Goal: Obtain resource: Obtain resource

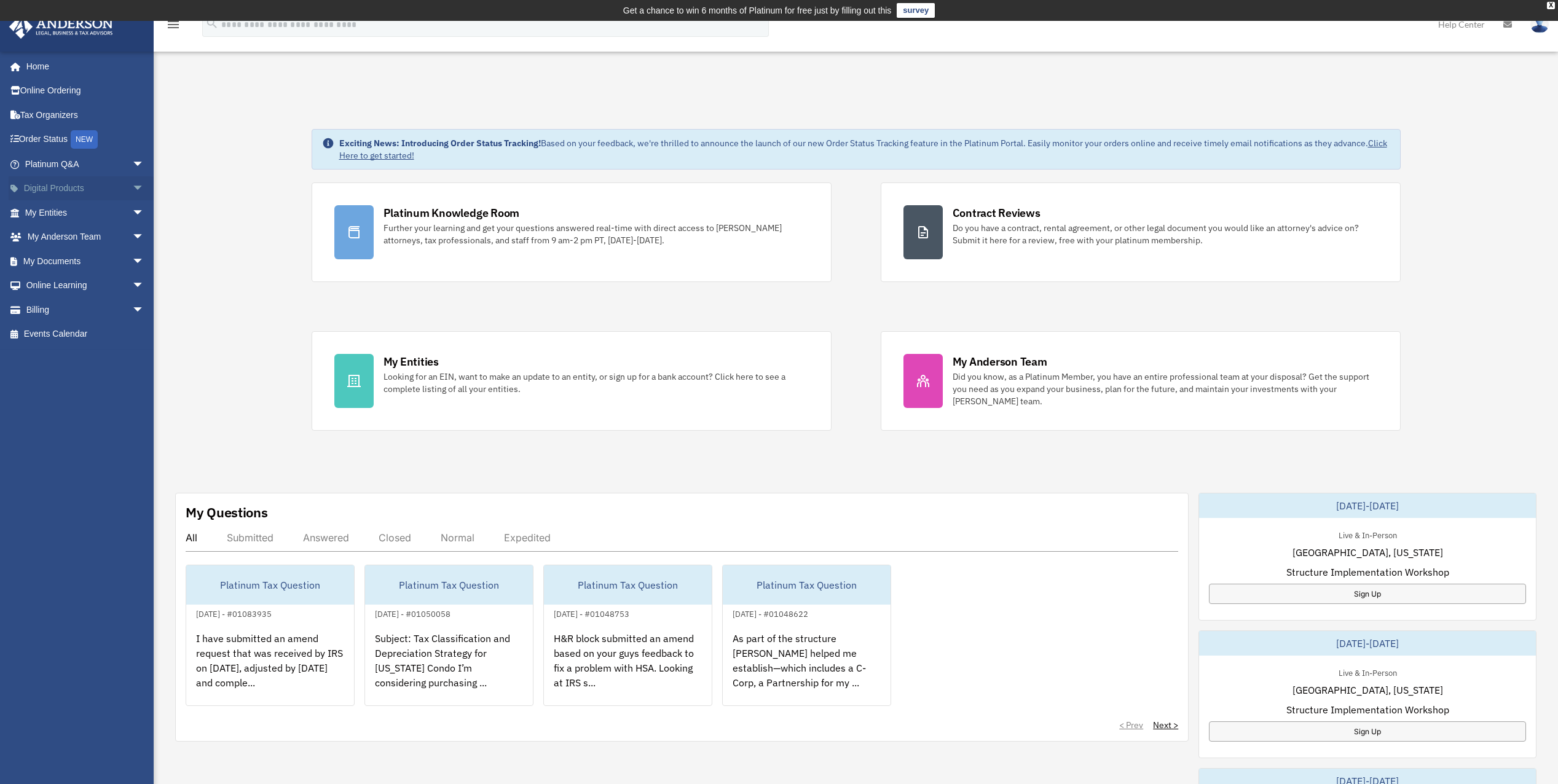
click at [133, 185] on span "arrow_drop_down" at bounding box center [144, 189] width 25 height 25
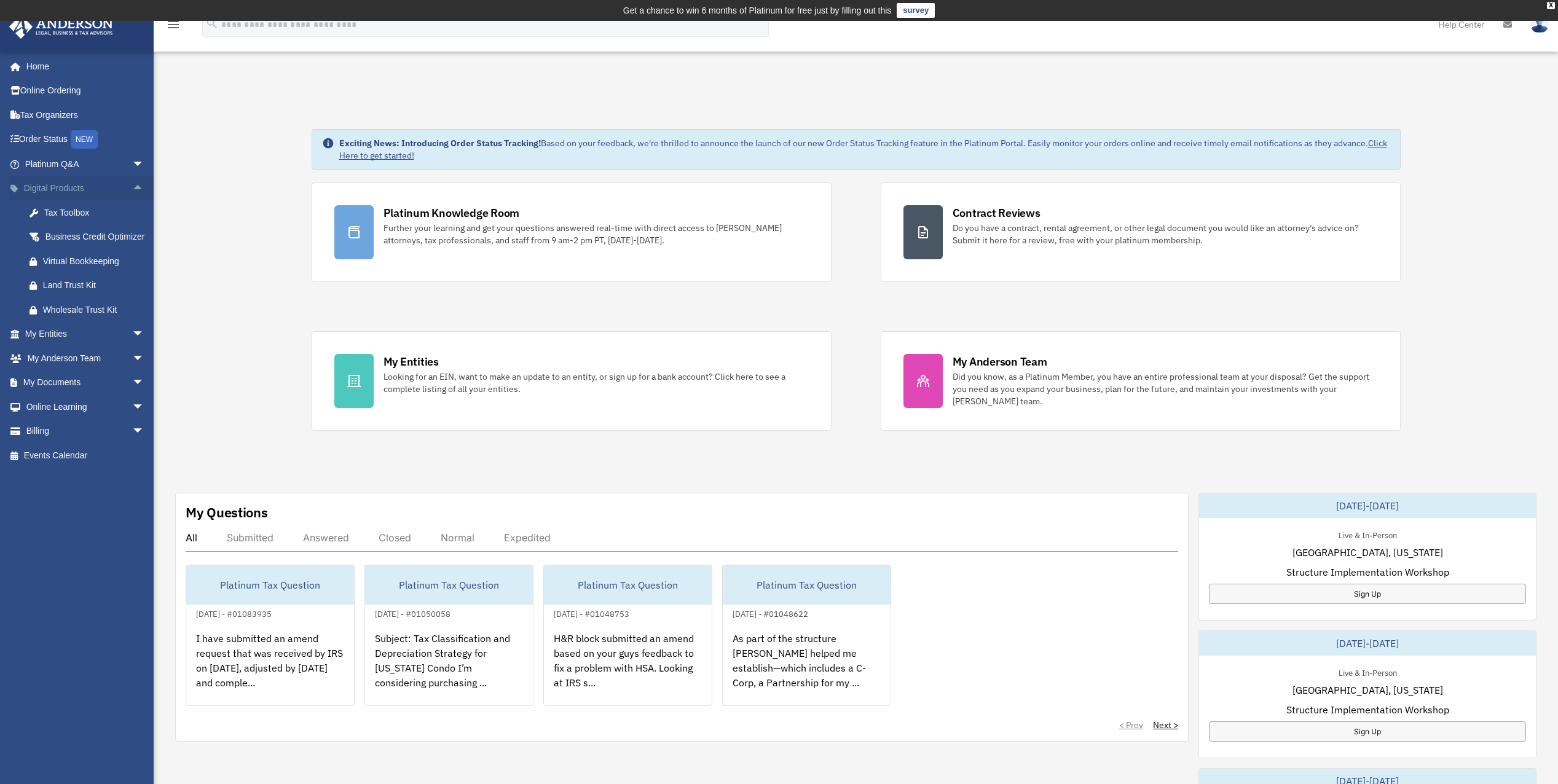
click at [132, 187] on span "arrow_drop_up" at bounding box center [144, 189] width 25 height 25
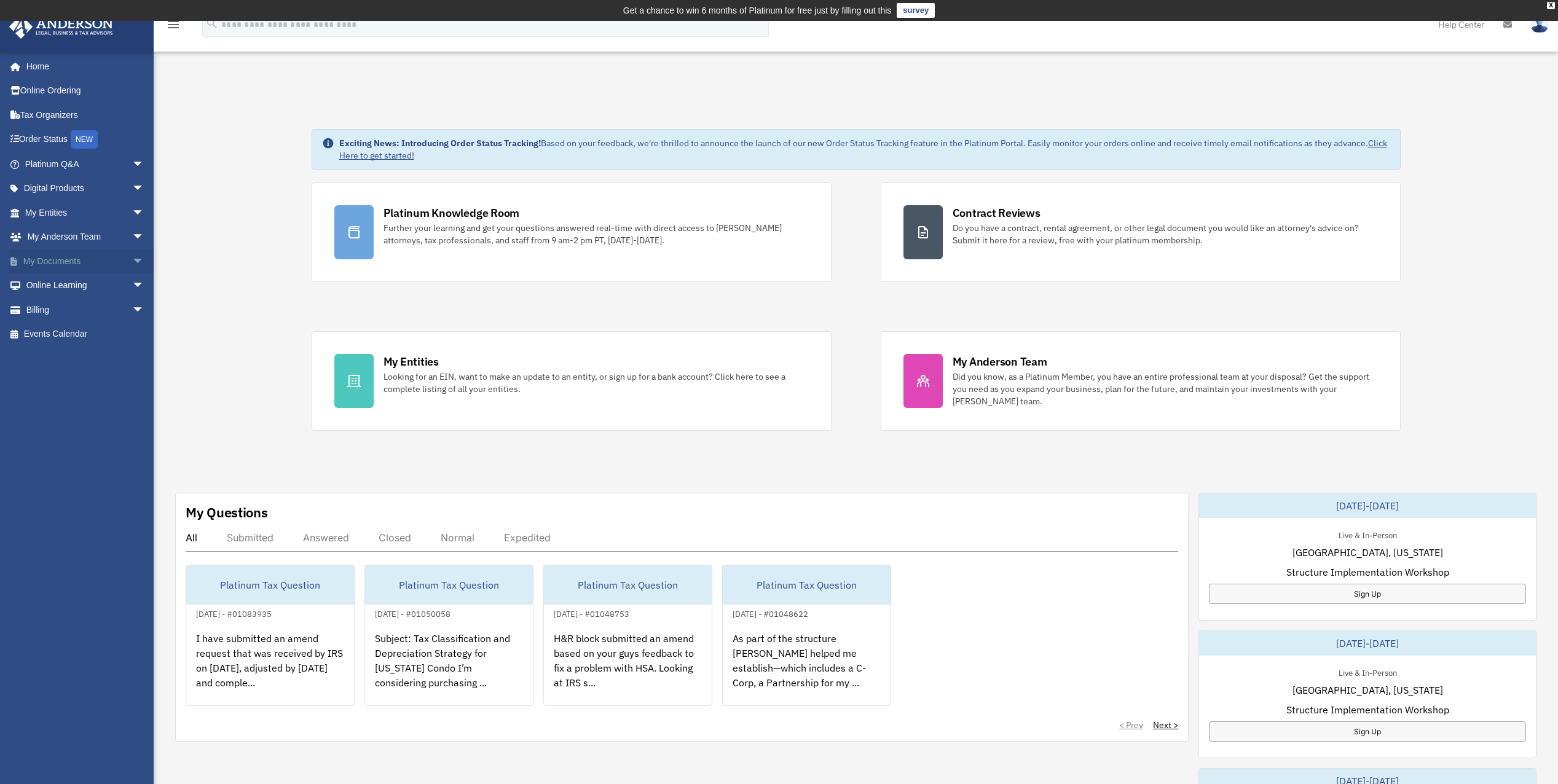
click at [132, 262] on span "arrow_drop_down" at bounding box center [144, 262] width 25 height 25
click at [54, 281] on link "Box" at bounding box center [89, 286] width 146 height 25
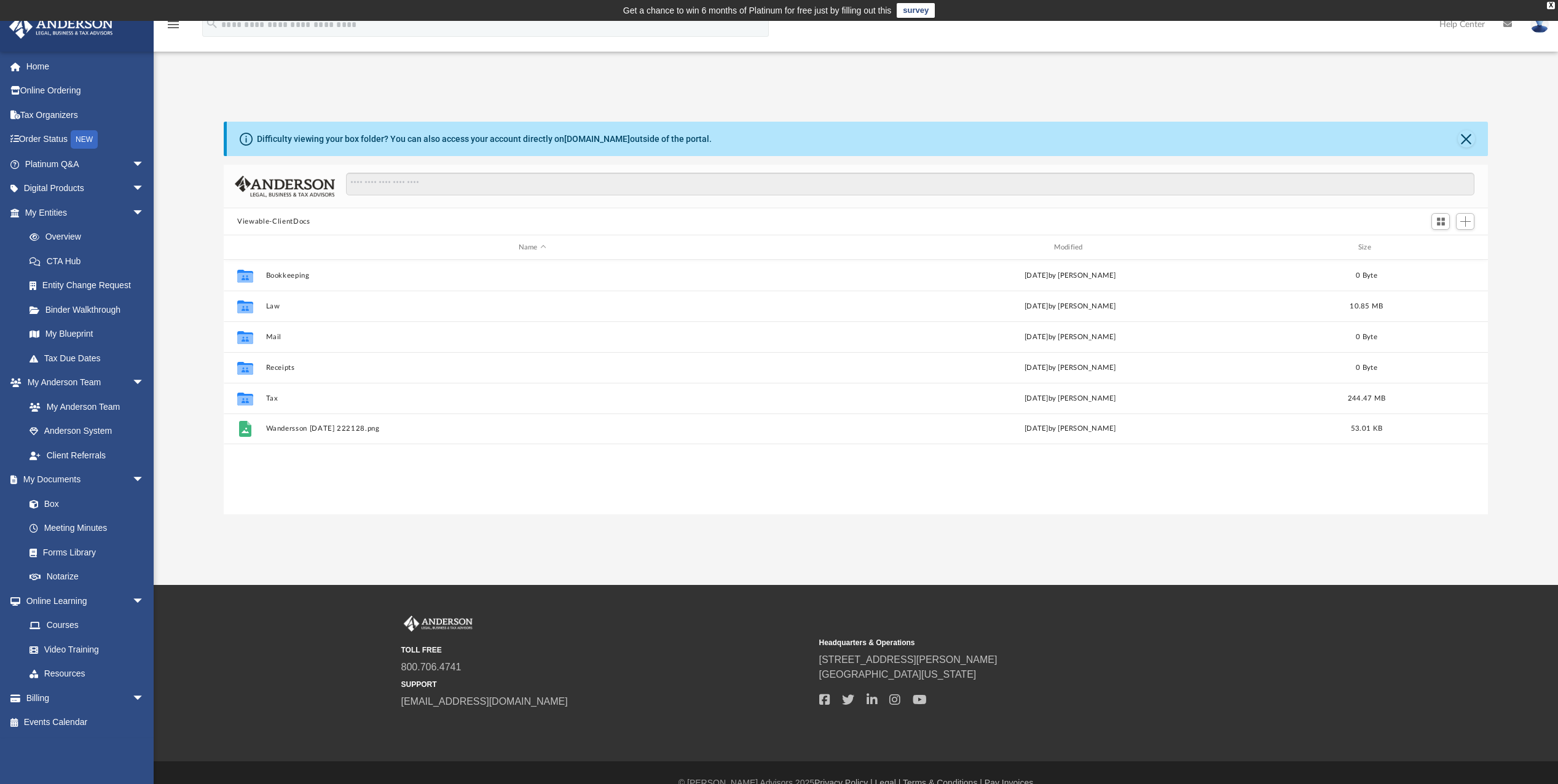
scroll to position [270, 1255]
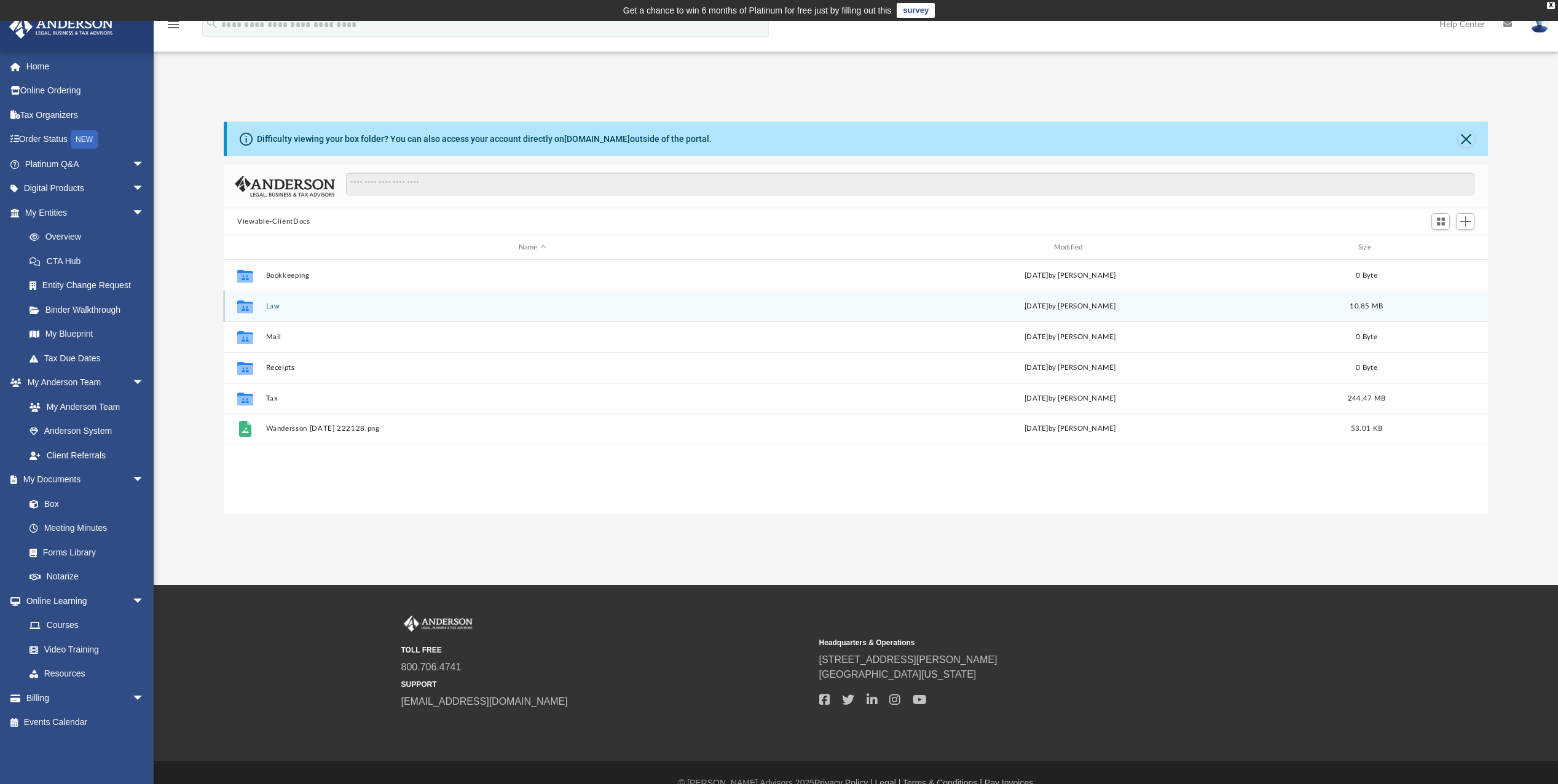
click at [272, 307] on button "Law" at bounding box center [532, 306] width 533 height 8
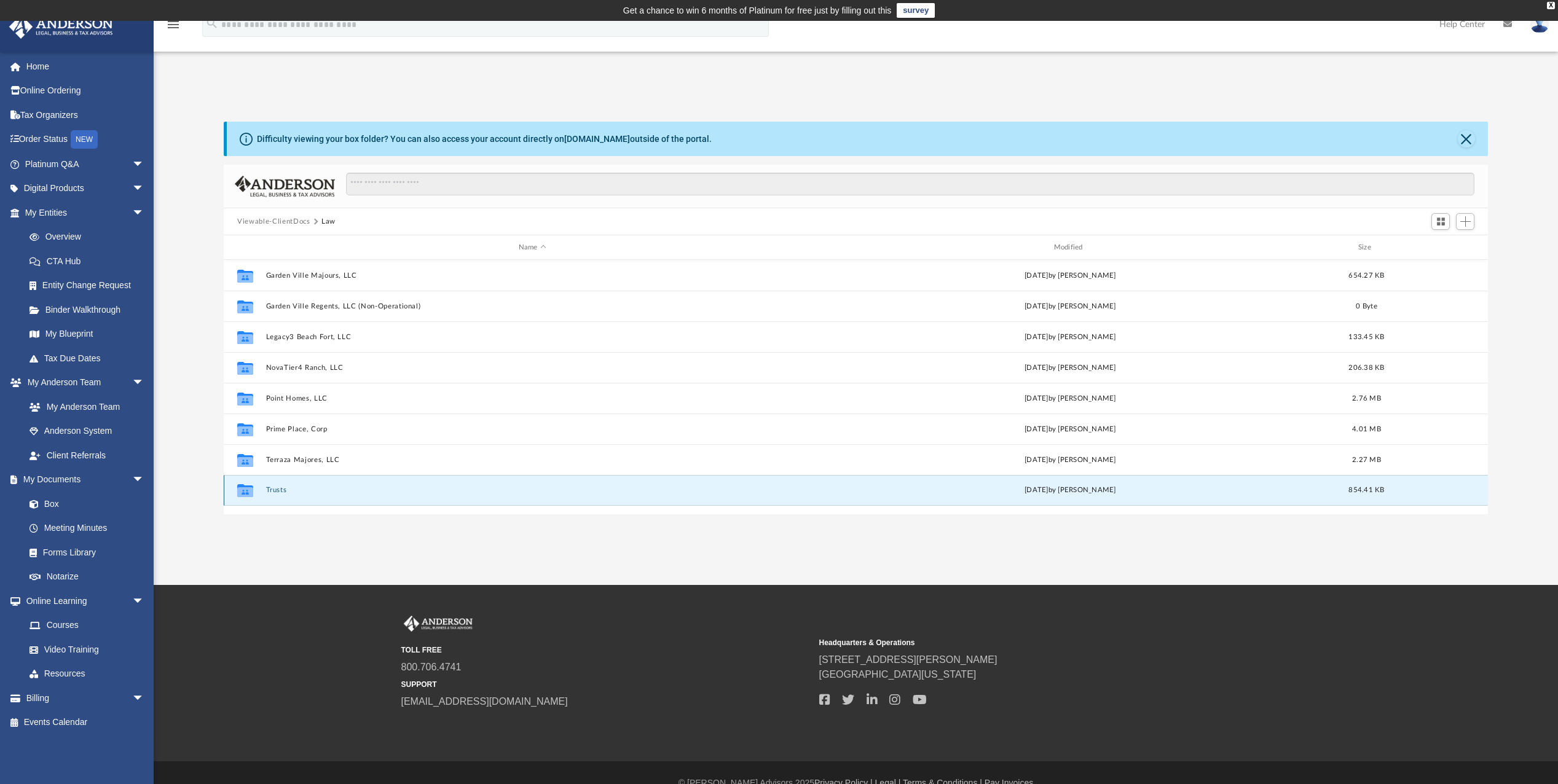
click at [283, 488] on button "Trusts" at bounding box center [532, 489] width 533 height 8
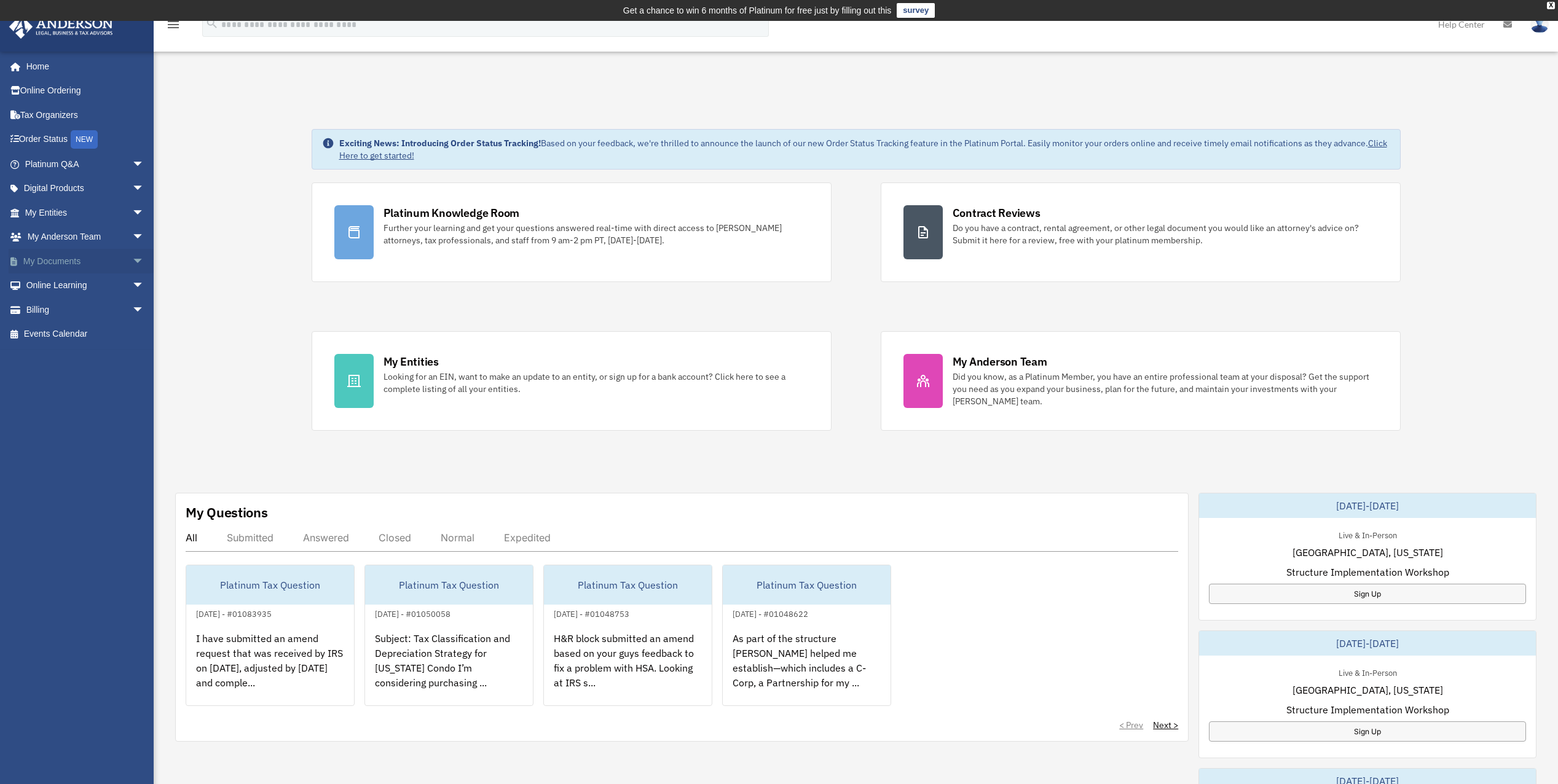
click at [132, 267] on span "arrow_drop_down" at bounding box center [144, 262] width 25 height 25
click at [40, 288] on span at bounding box center [40, 286] width 8 height 9
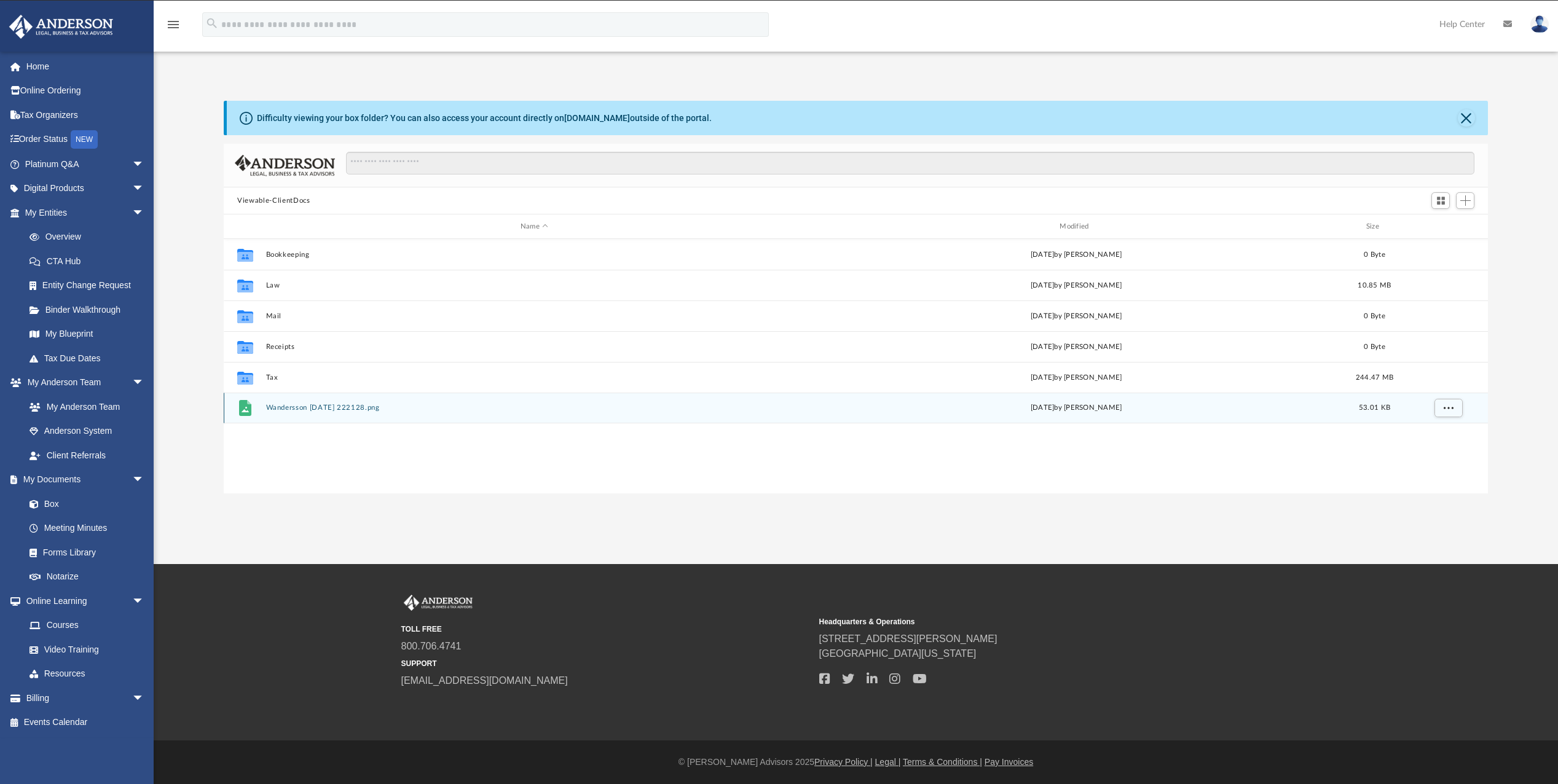
scroll to position [10, 10]
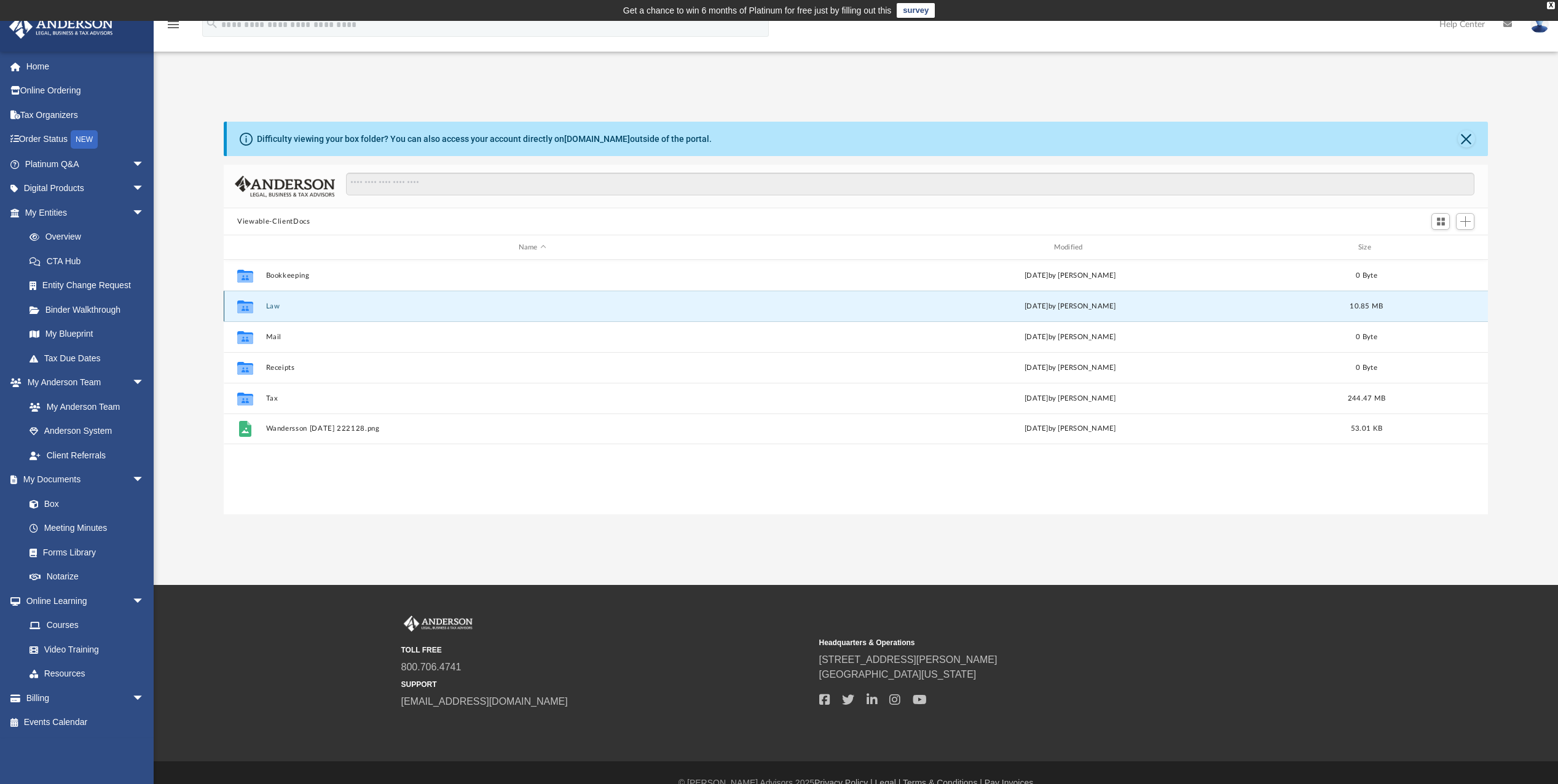
click at [275, 303] on button "Law" at bounding box center [532, 306] width 533 height 8
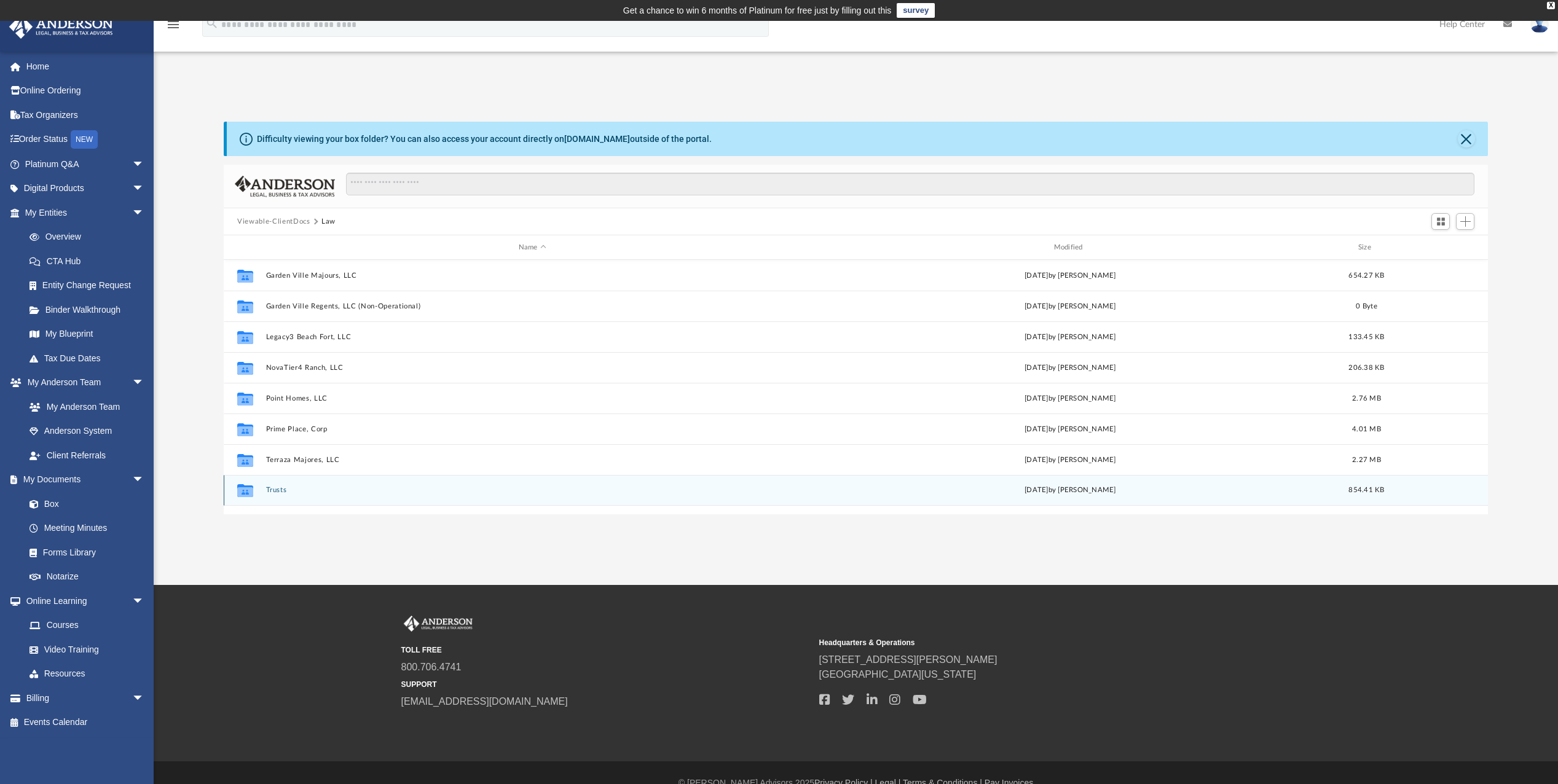
click at [282, 488] on button "Trusts" at bounding box center [532, 489] width 533 height 8
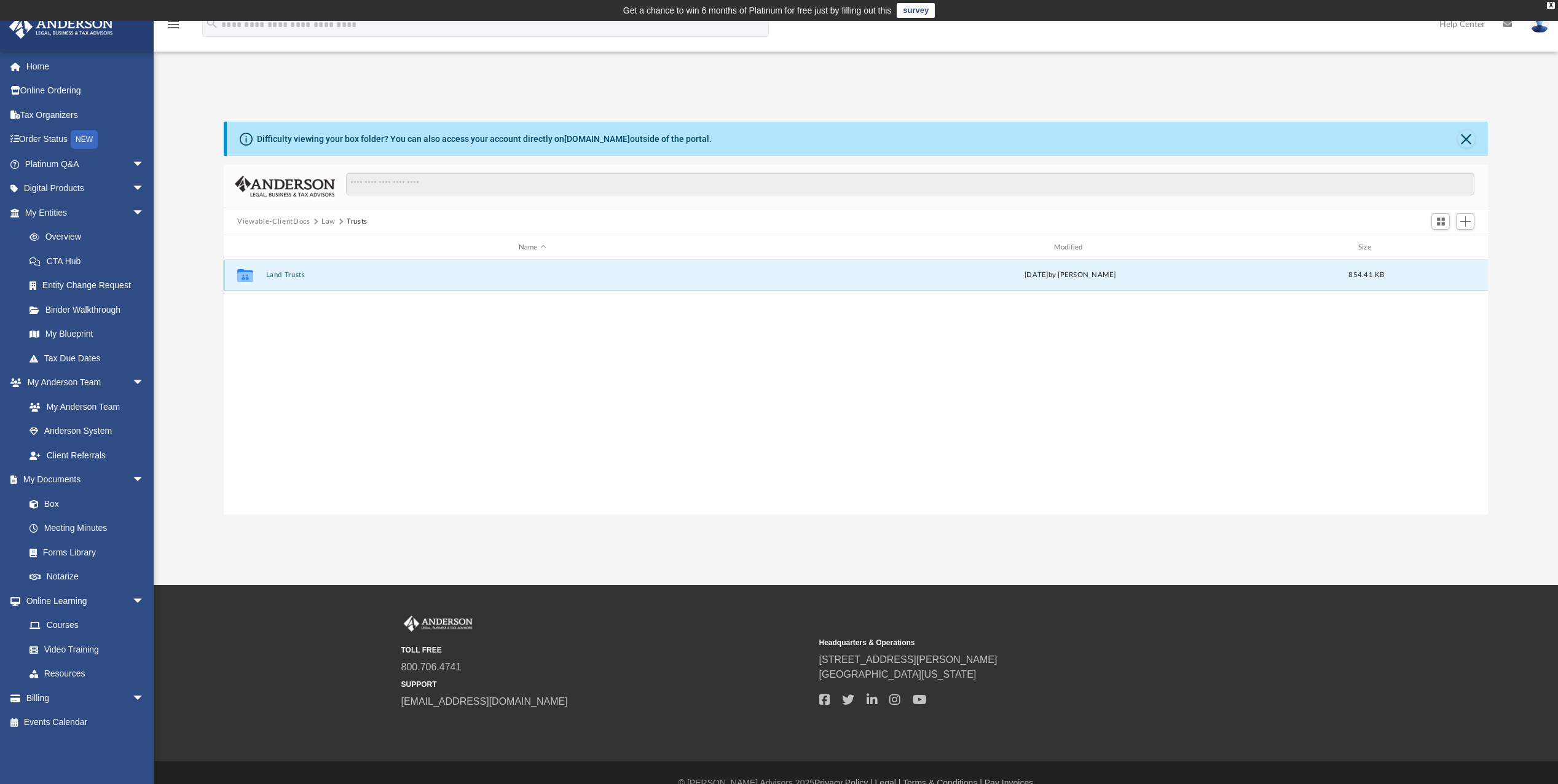
click at [296, 277] on button "Land Trusts" at bounding box center [532, 275] width 533 height 8
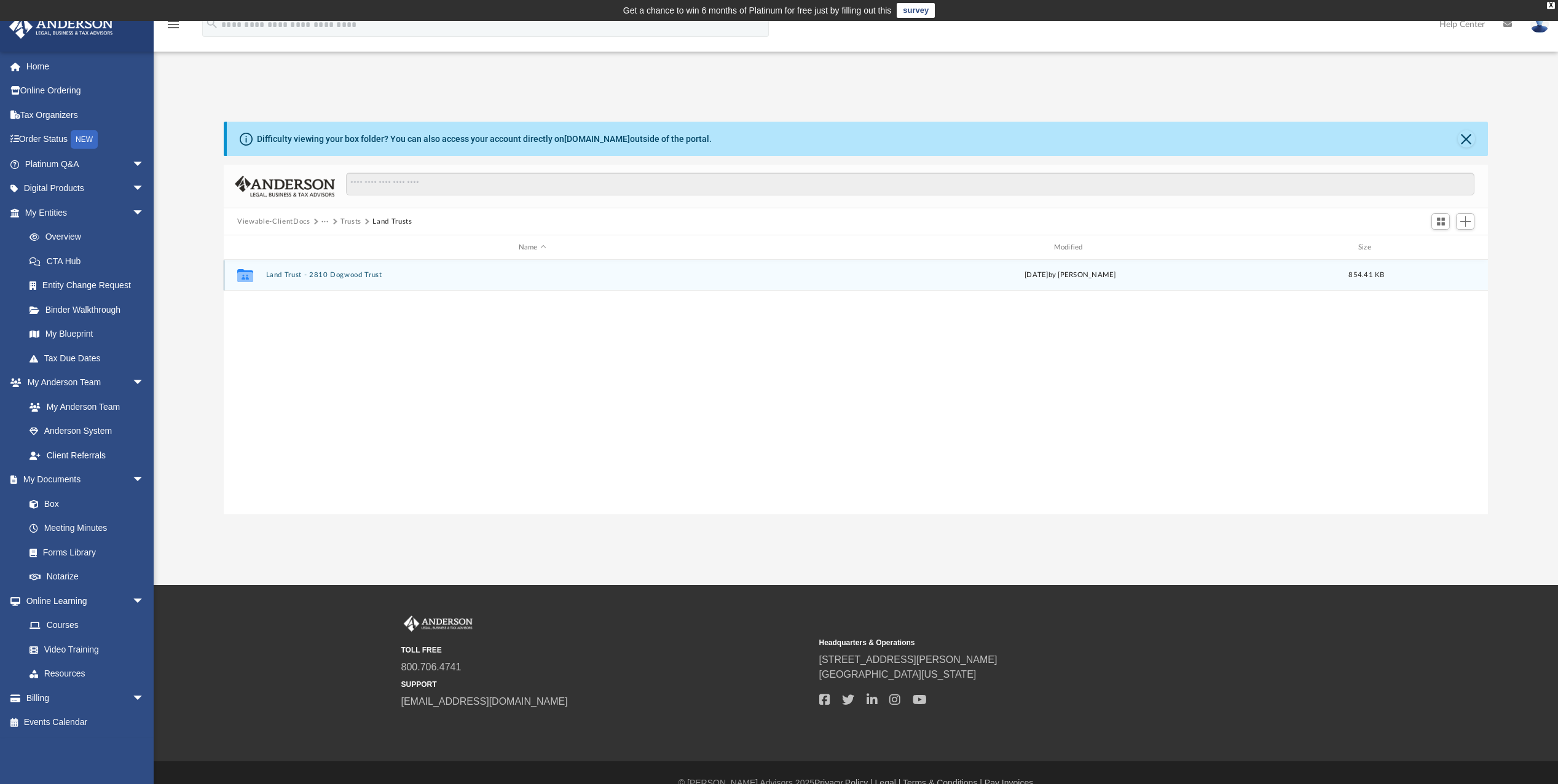
click at [353, 273] on button "Land Trust - 2810 Dogwood Trust" at bounding box center [532, 275] width 533 height 8
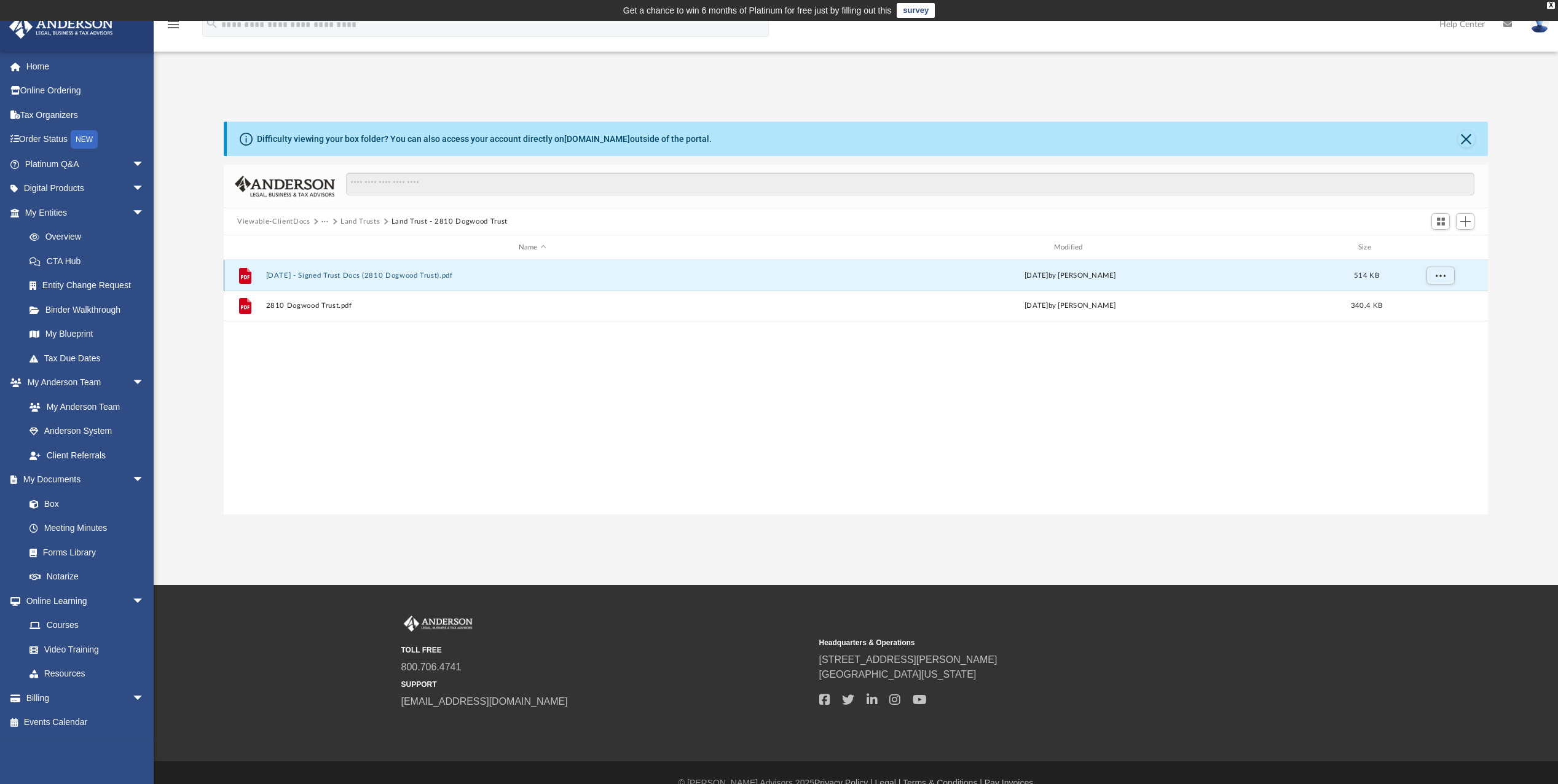
click at [322, 273] on button "2025.09.06 - Signed Trust Docs (2810 Dogwood Trust).pdf" at bounding box center [532, 275] width 533 height 8
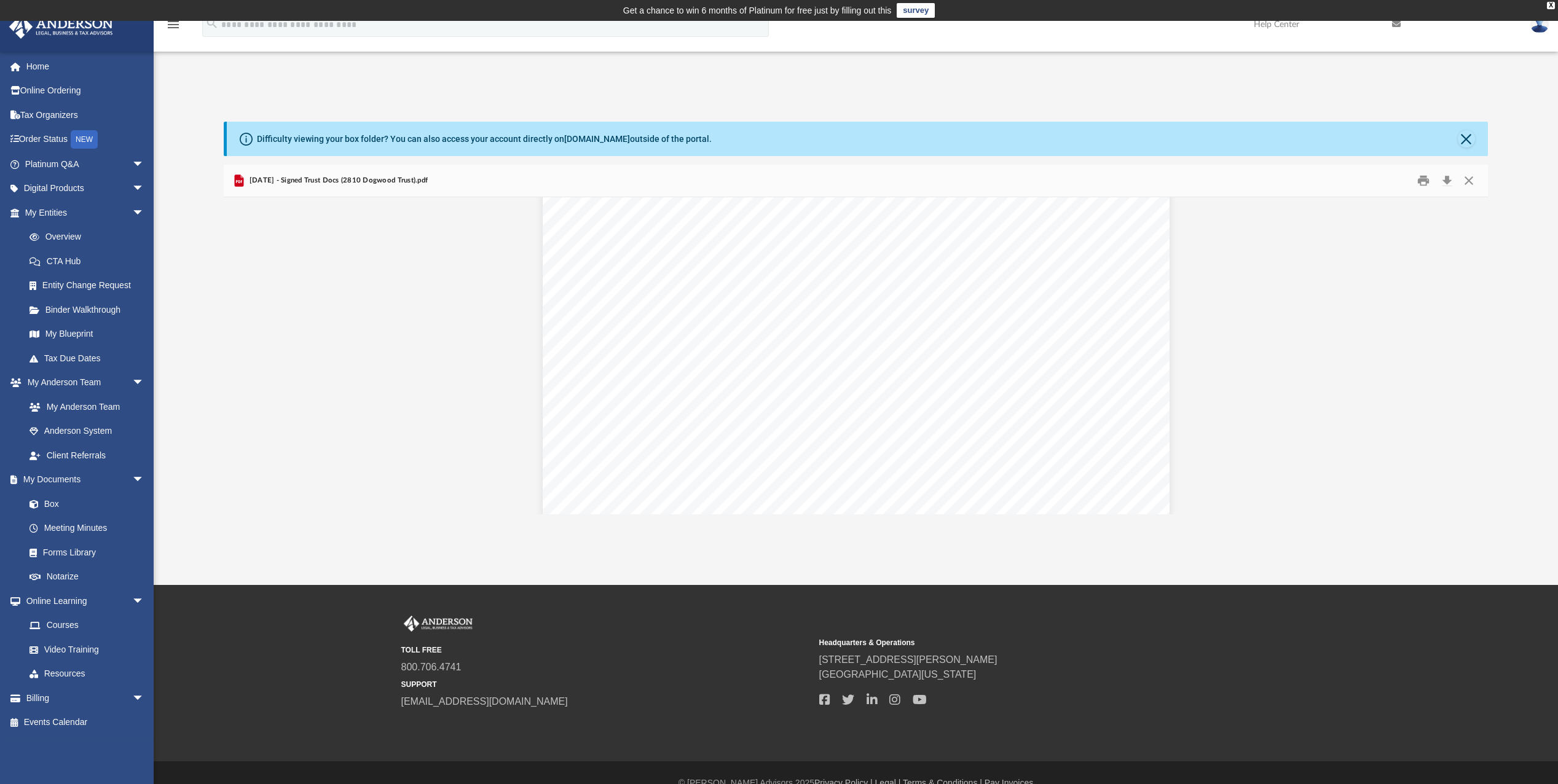
scroll to position [5408, 0]
